Goal: Complete application form

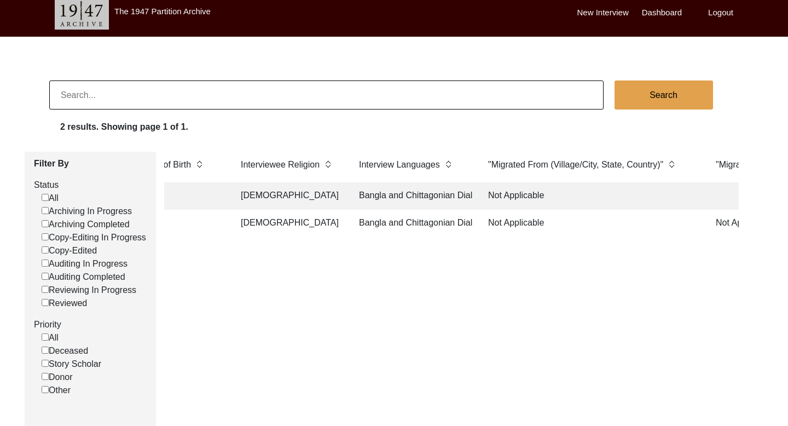
scroll to position [0, 18]
click at [421, 192] on td "Bangla and Chittagonian Dialect" at bounding box center [412, 195] width 120 height 27
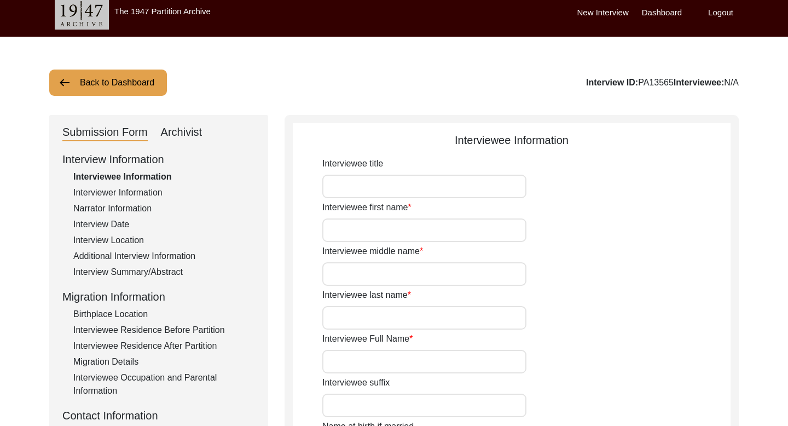
type input "[PERSON_NAME]"
type input "Salma"
type input "Nil"
type input "[PERSON_NAME]"
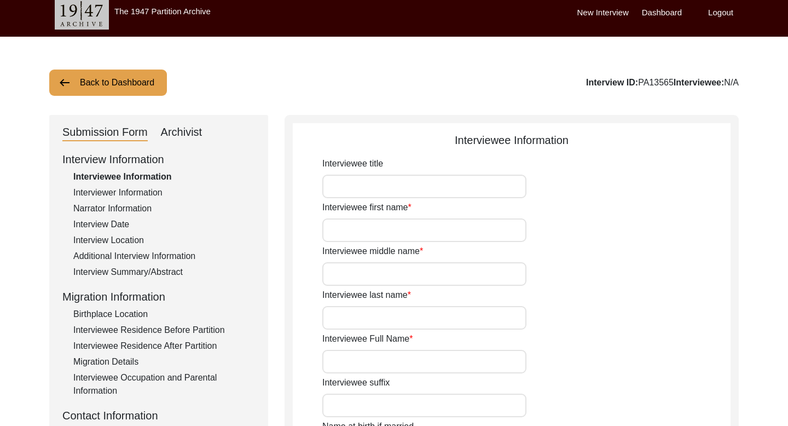
type input "[DATE]"
type input "1963"
type input "62"
type input "[DEMOGRAPHIC_DATA]"
type input "Bangla"
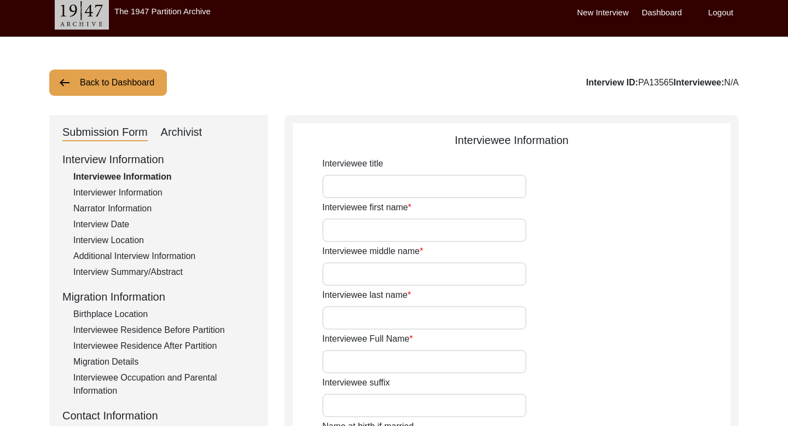
type input "Chatgaiya"
type input "[DEMOGRAPHIC_DATA]"
type input "South Asian"
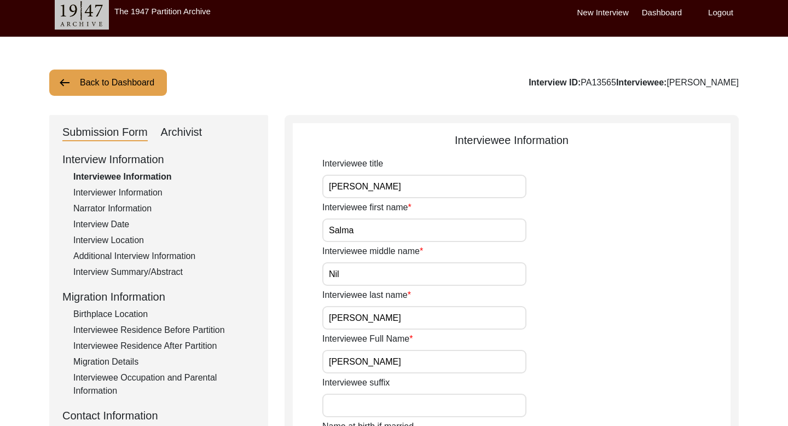
click at [177, 132] on div "Archivist" at bounding box center [182, 133] width 42 height 18
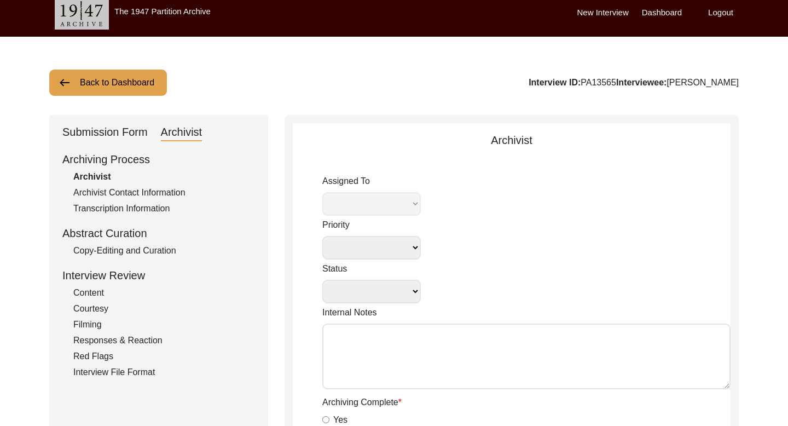
select select
select select "Archiving In Progress"
type textarea "[DATE] [GEOGRAPHIC_DATA]: Assigned to [PERSON_NAME] to archive. When archiving …"
radio input "true"
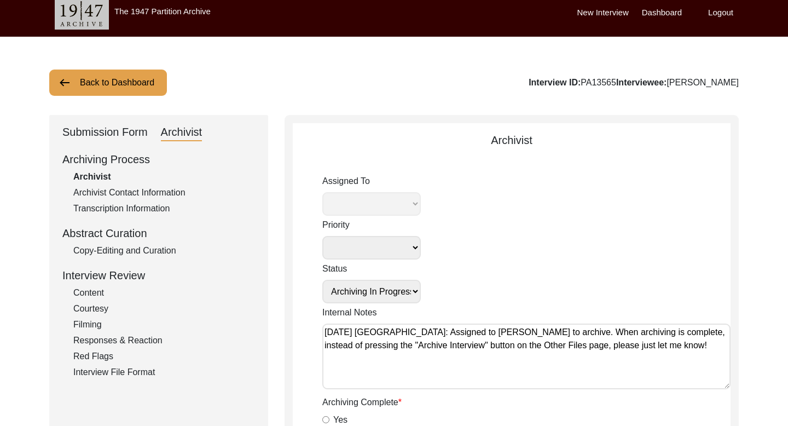
select select "37"
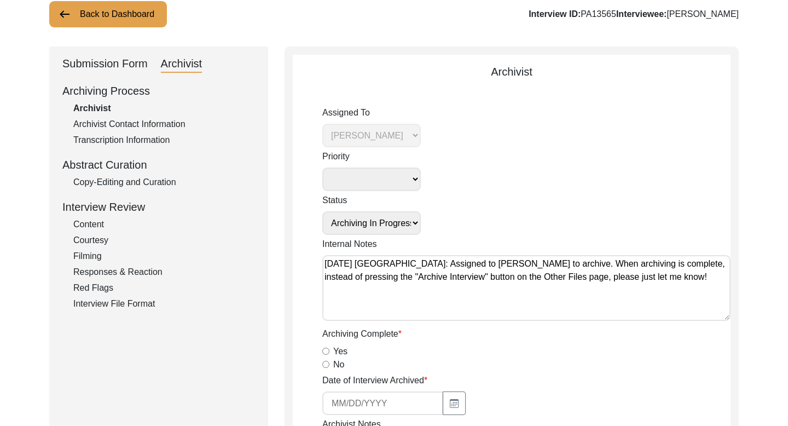
scroll to position [78, 0]
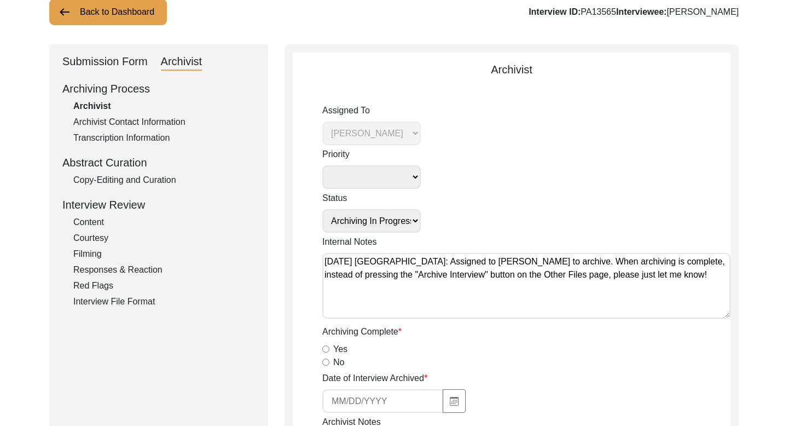
click at [127, 182] on div "Copy-Editing and Curation" at bounding box center [164, 179] width 182 height 13
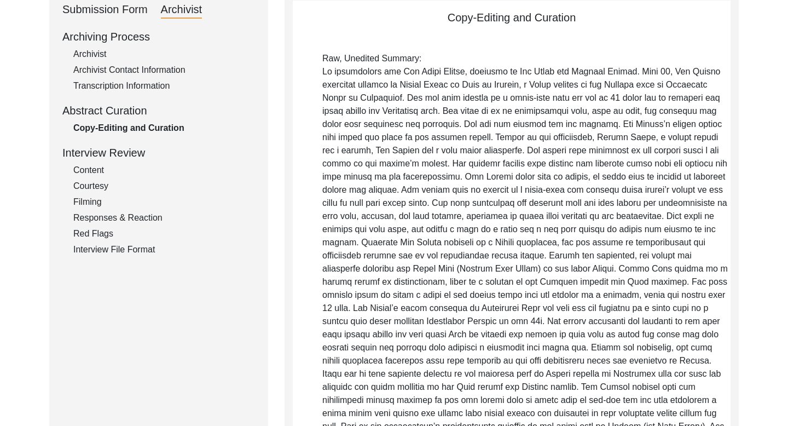
scroll to position [0, 0]
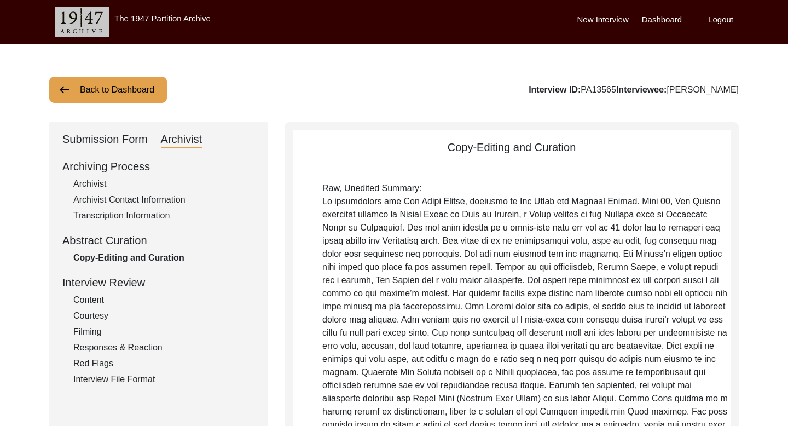
click at [369, 3] on div "The 1947 Partition Archive New Interview Dashboard Logout" at bounding box center [394, 22] width 788 height 44
